Goal: Navigation & Orientation: Find specific page/section

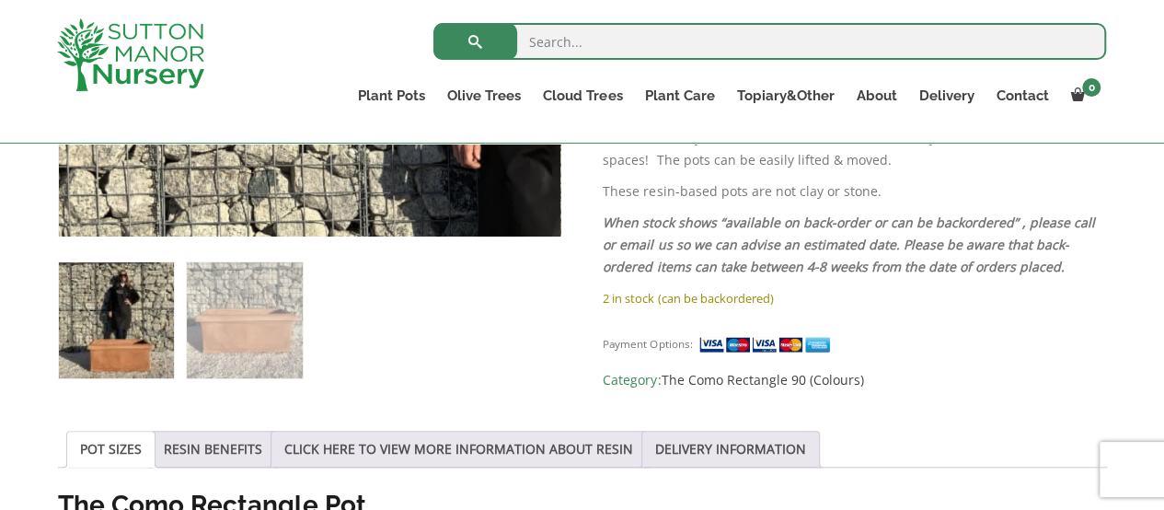
scroll to position [695, 0]
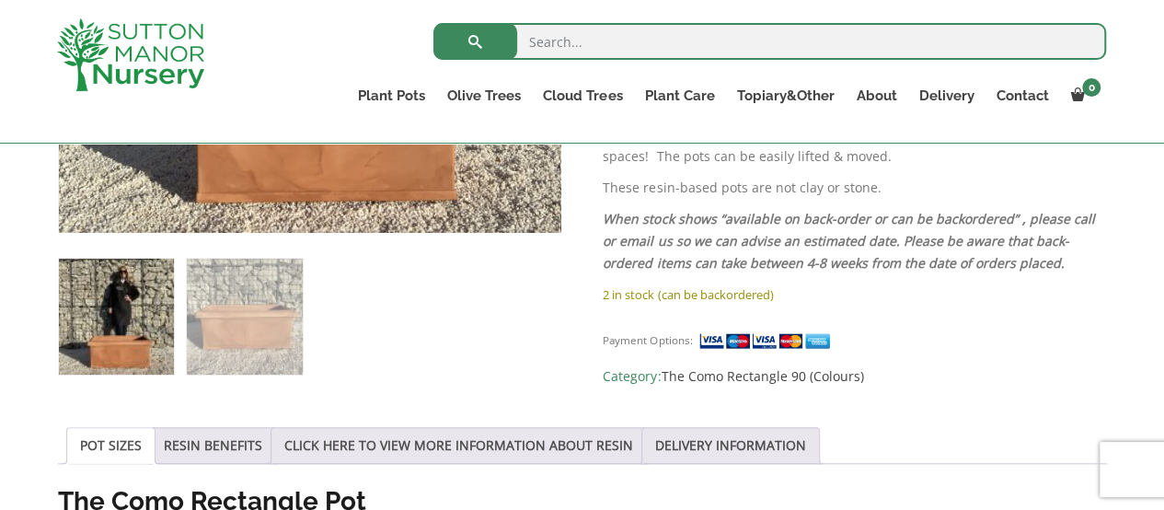
drag, startPoint x: 0, startPoint y: 0, endPoint x: 521, endPoint y: 323, distance: 612.6
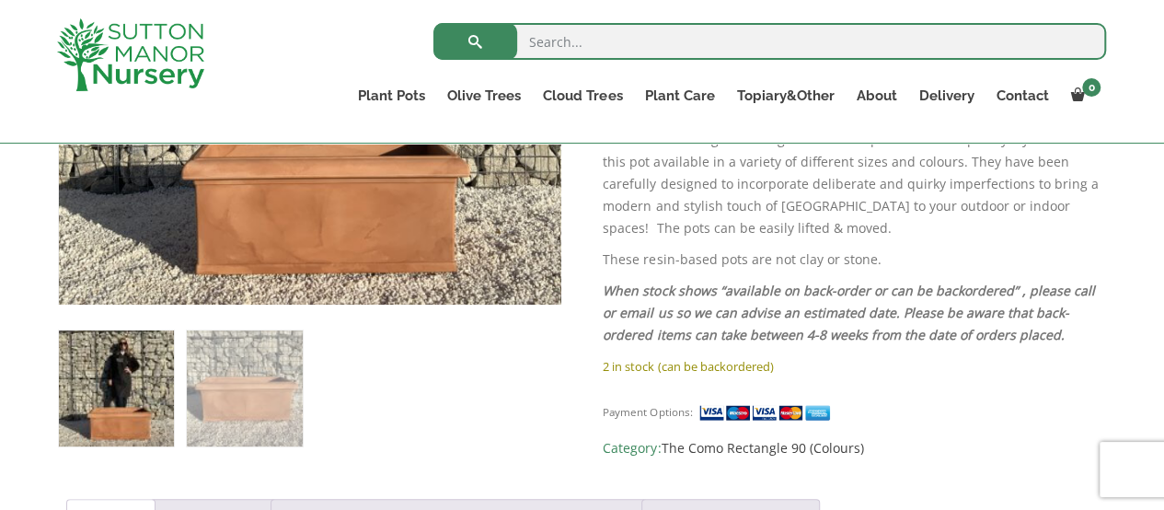
drag, startPoint x: 521, startPoint y: 323, endPoint x: 1003, endPoint y: 299, distance: 482.6
click at [1003, 299] on p "When stock shows “available on back-order or can be backordered” , please call …" at bounding box center [853, 313] width 503 height 66
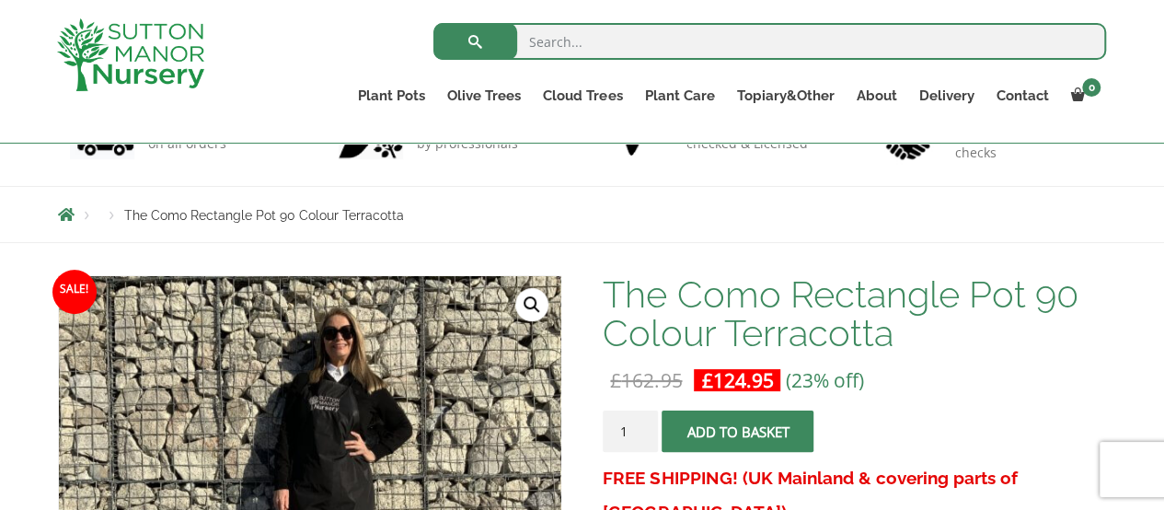
scroll to position [149, 0]
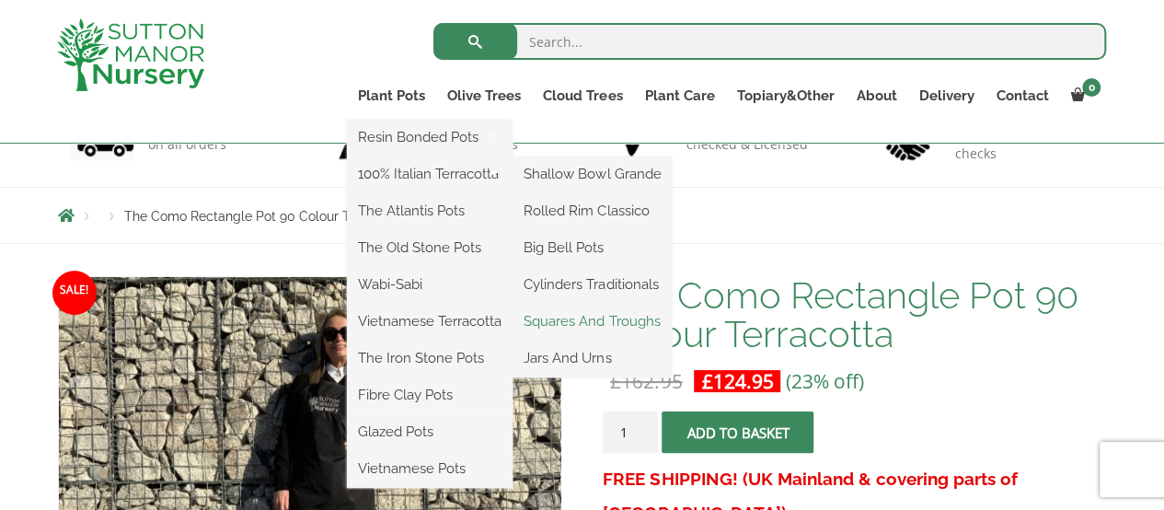
click at [581, 317] on link "Squares And Troughs" at bounding box center [591, 321] width 159 height 28
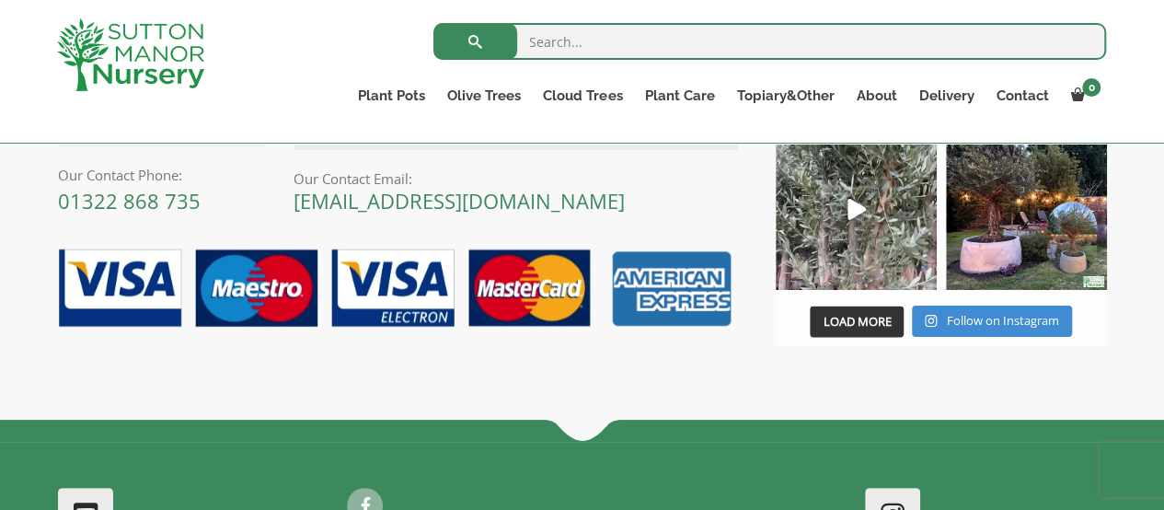
scroll to position [1639, 0]
